Goal: Register for event/course

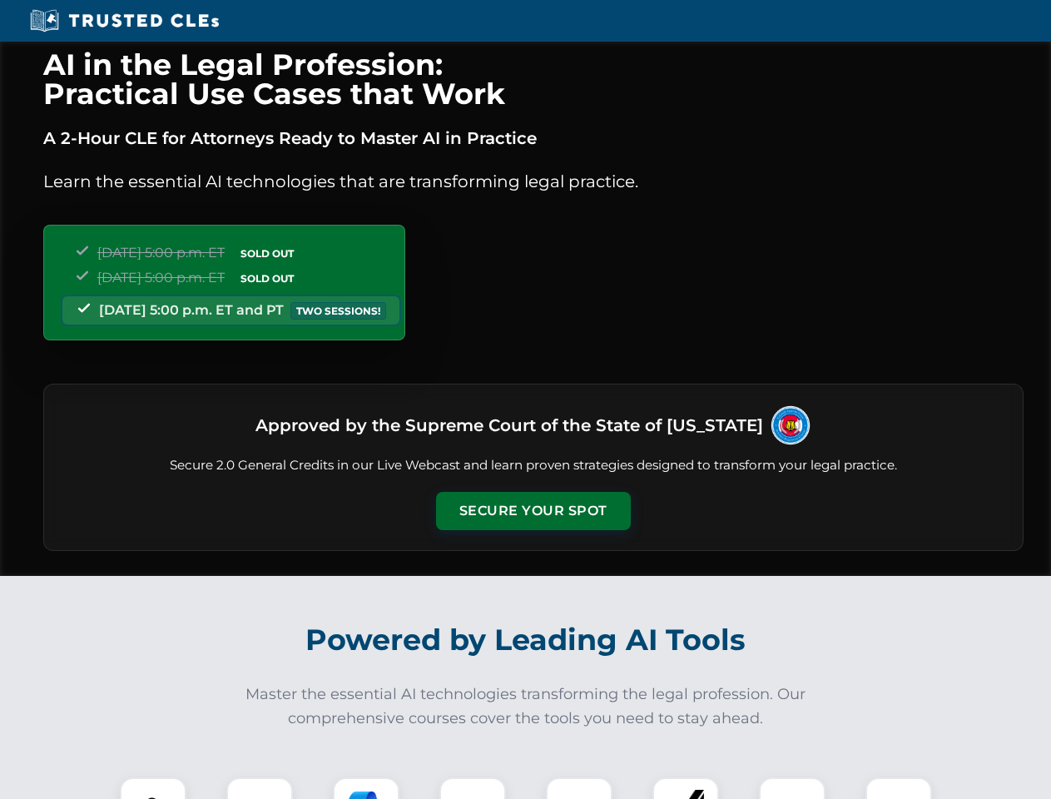
click at [532, 511] on button "Secure Your Spot" at bounding box center [533, 511] width 195 height 38
click at [153, 788] on img at bounding box center [153, 810] width 48 height 48
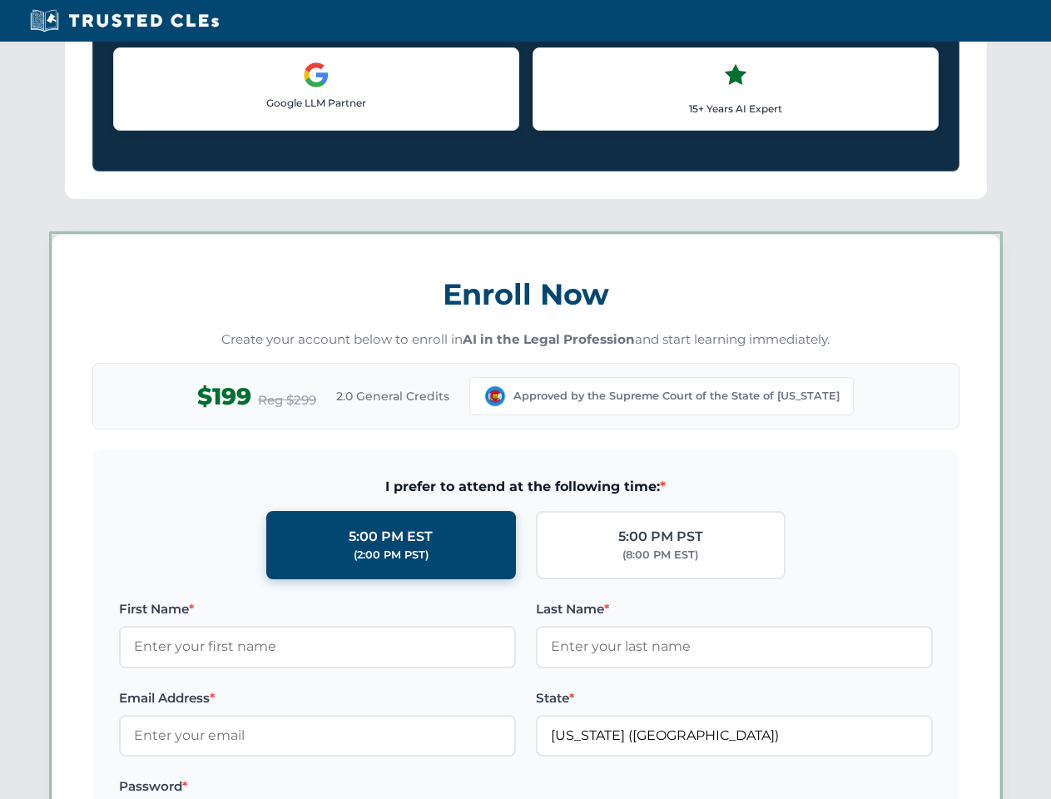
click at [366, 788] on label "Password *" at bounding box center [317, 786] width 397 height 20
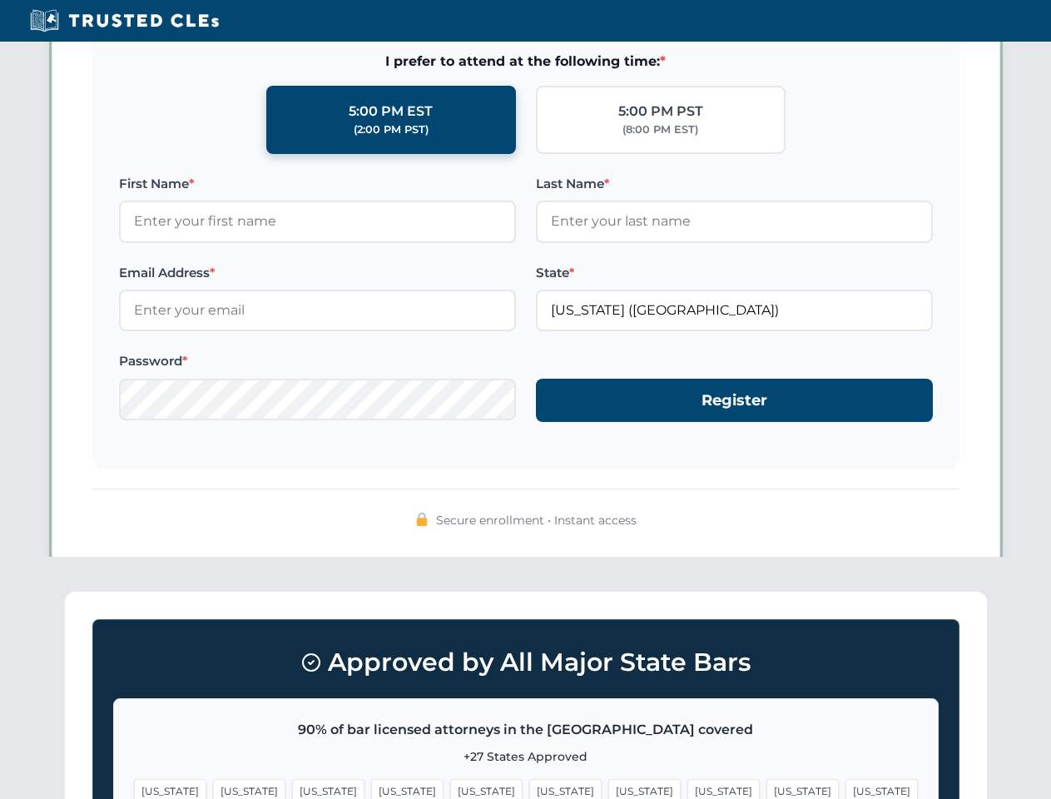
click at [766, 788] on span "[US_STATE]" at bounding box center [802, 791] width 72 height 24
